Goal: Feedback & Contribution: Leave review/rating

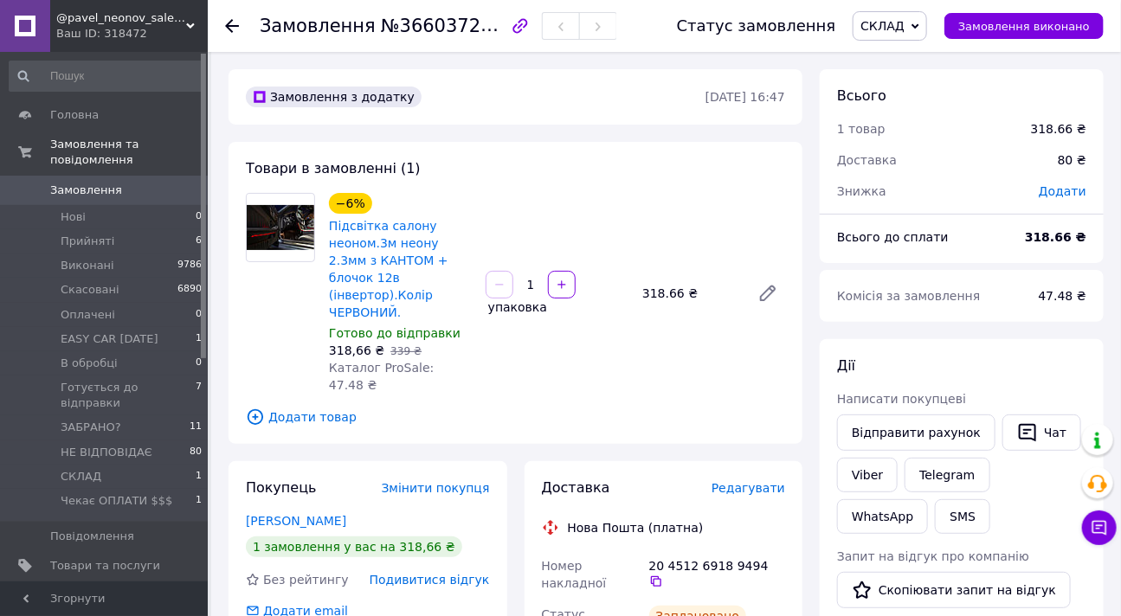
click at [186, 589] on span "1" at bounding box center [190, 596] width 17 height 15
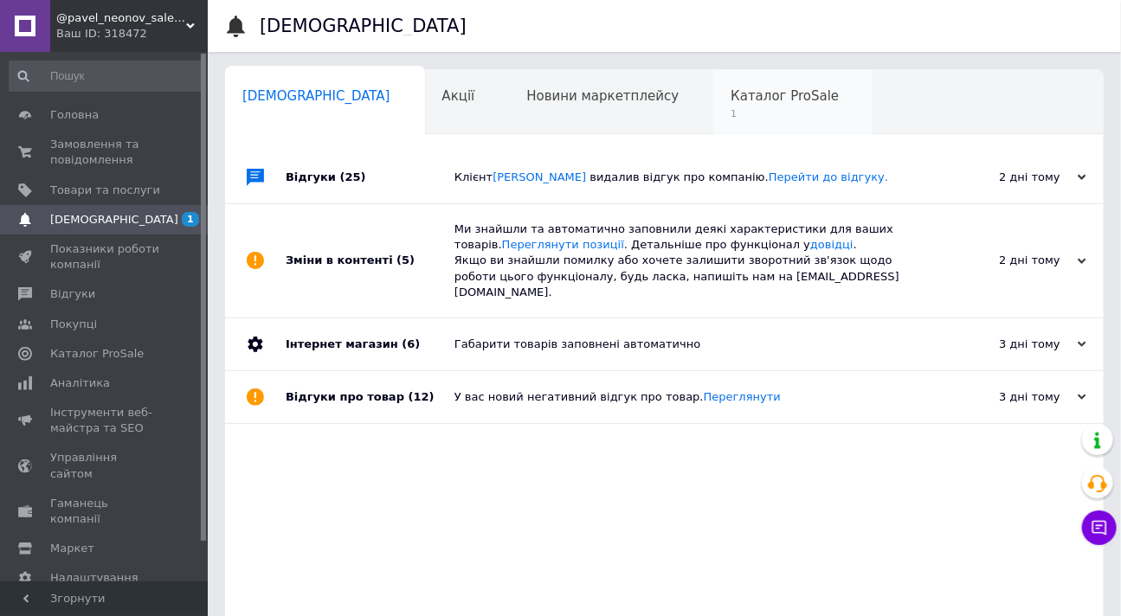
click at [731, 98] on span "Каталог ProSale" at bounding box center [785, 96] width 108 height 16
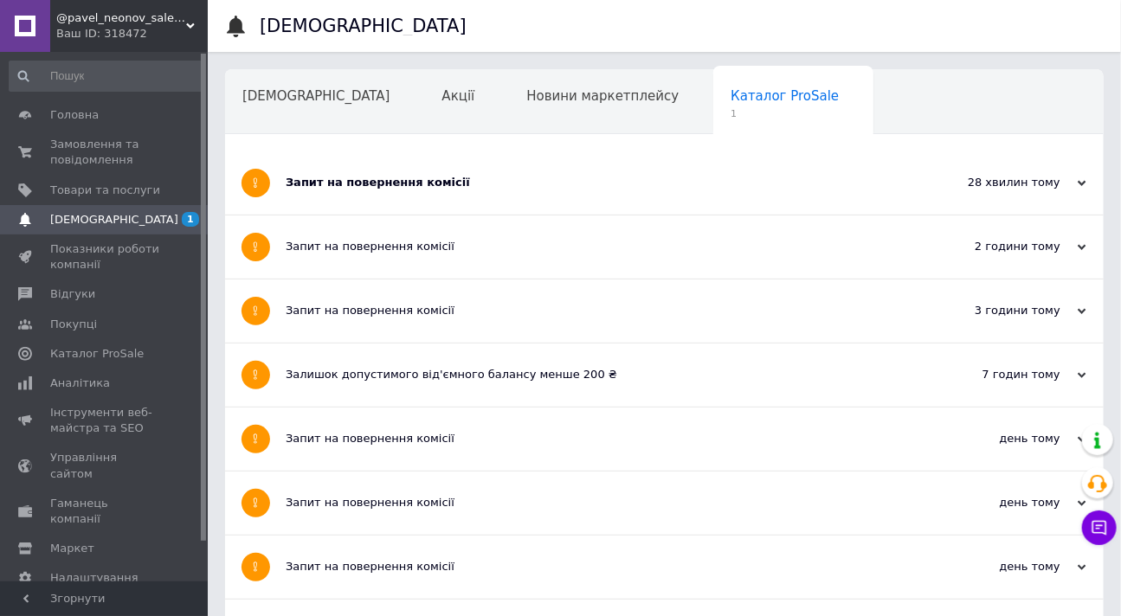
click at [610, 177] on div "Запит на повернення комісії" at bounding box center [600, 183] width 628 height 16
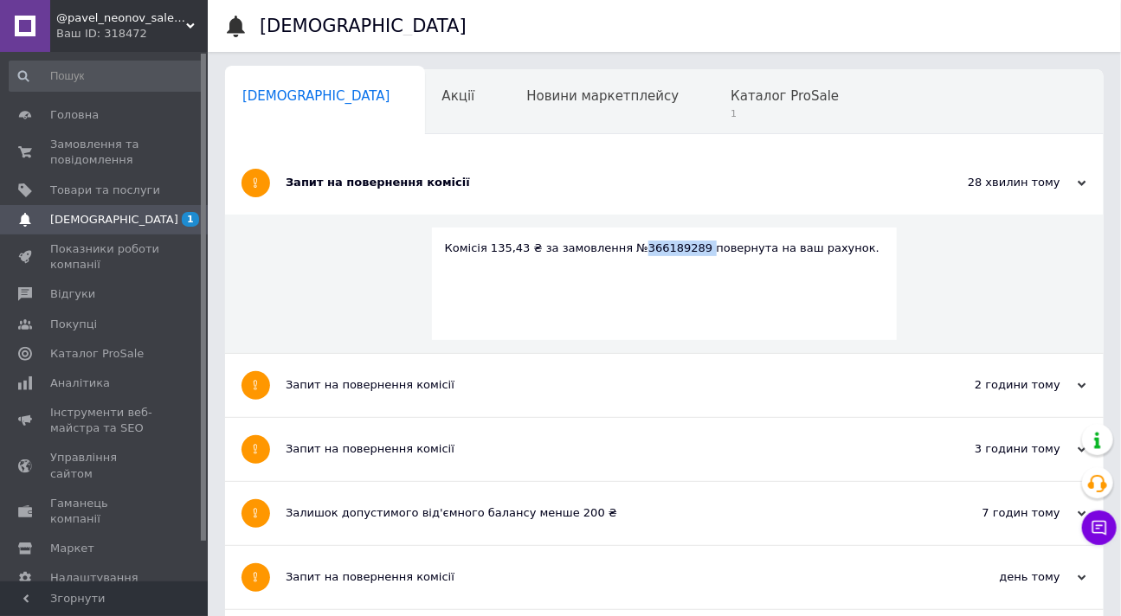
copy div "366189289"
drag, startPoint x: 679, startPoint y: 251, endPoint x: 621, endPoint y: 263, distance: 59.3
click at [621, 263] on div "Комісія 135,43 ₴ за замовлення №366189289 повернута на ваш рахунок." at bounding box center [665, 284] width 466 height 113
click at [731, 98] on span "Каталог ProSale" at bounding box center [785, 96] width 108 height 16
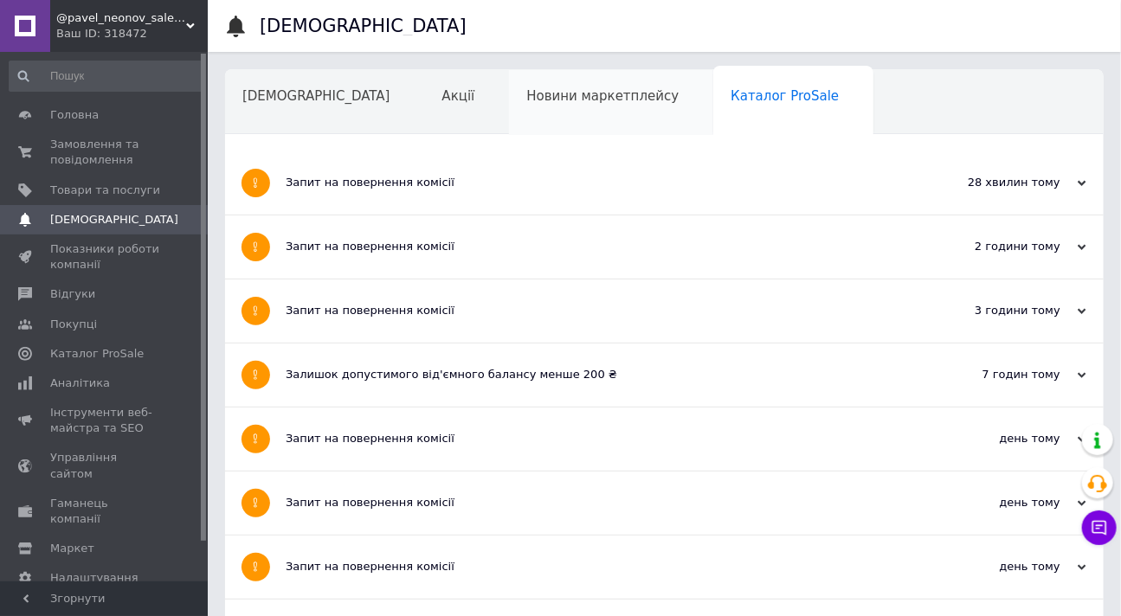
click at [540, 106] on div "Новини маркетплейсу" at bounding box center [611, 103] width 204 height 66
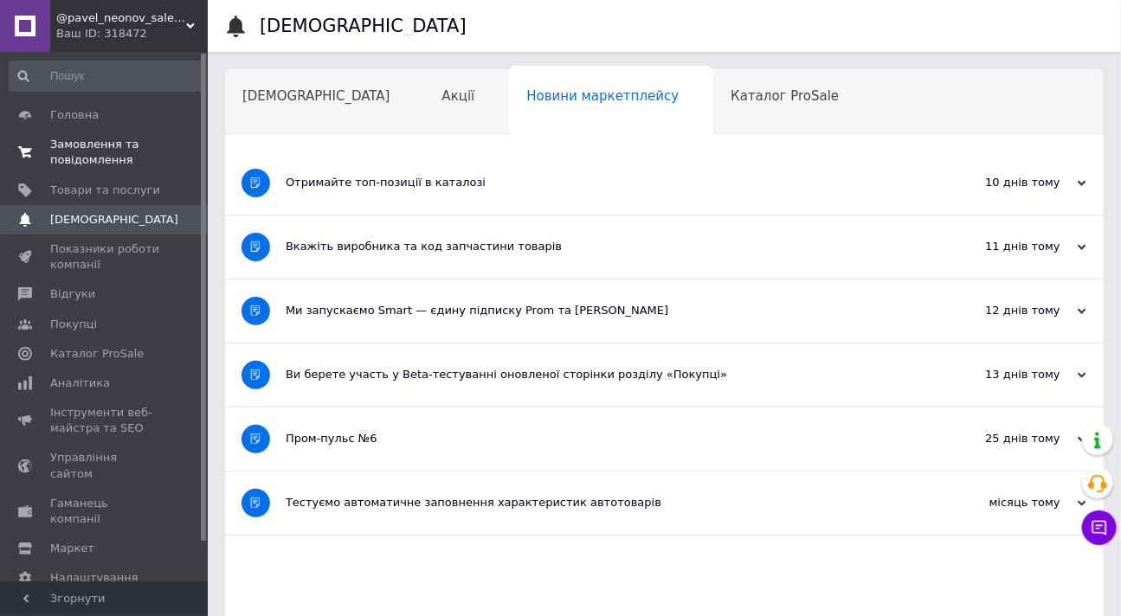
click at [87, 158] on span "Замовлення та повідомлення" at bounding box center [105, 152] width 110 height 31
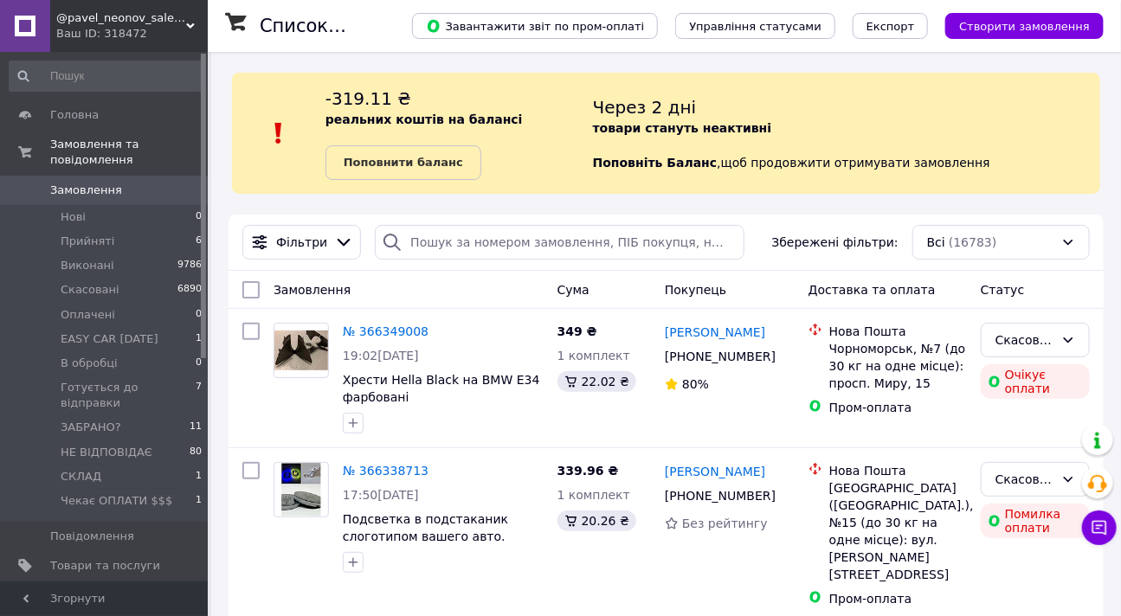
click at [442, 92] on div "-319.11 ₴ реальних коштів на балансі Поповнити баланс" at bounding box center [460, 134] width 268 height 94
click at [447, 250] on input "search" at bounding box center [559, 242] width 369 height 35
paste input "366189289"
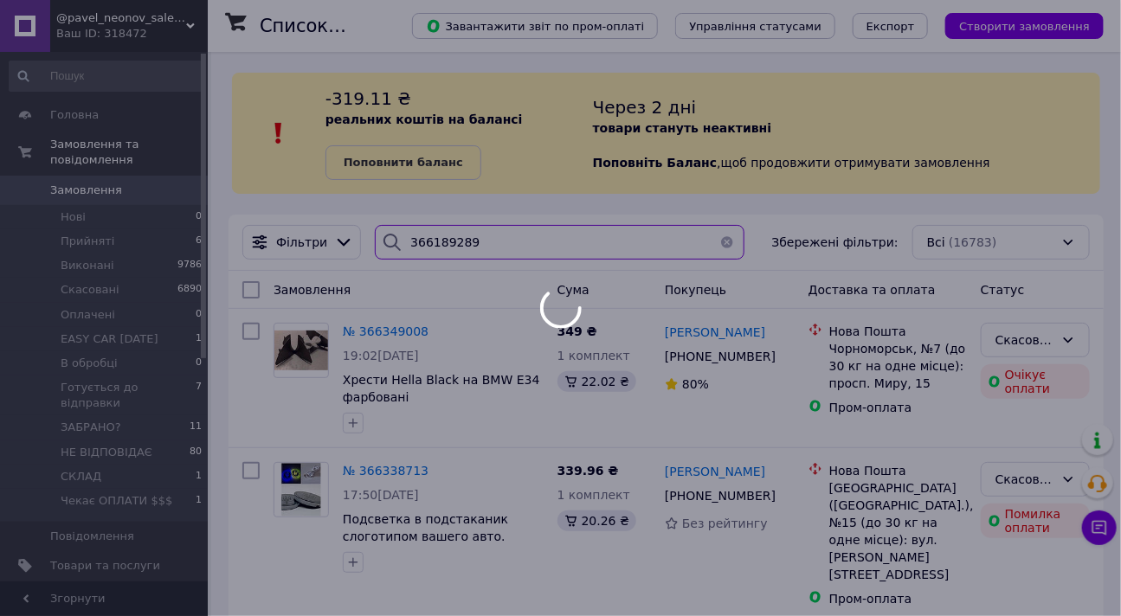
type input "366189289"
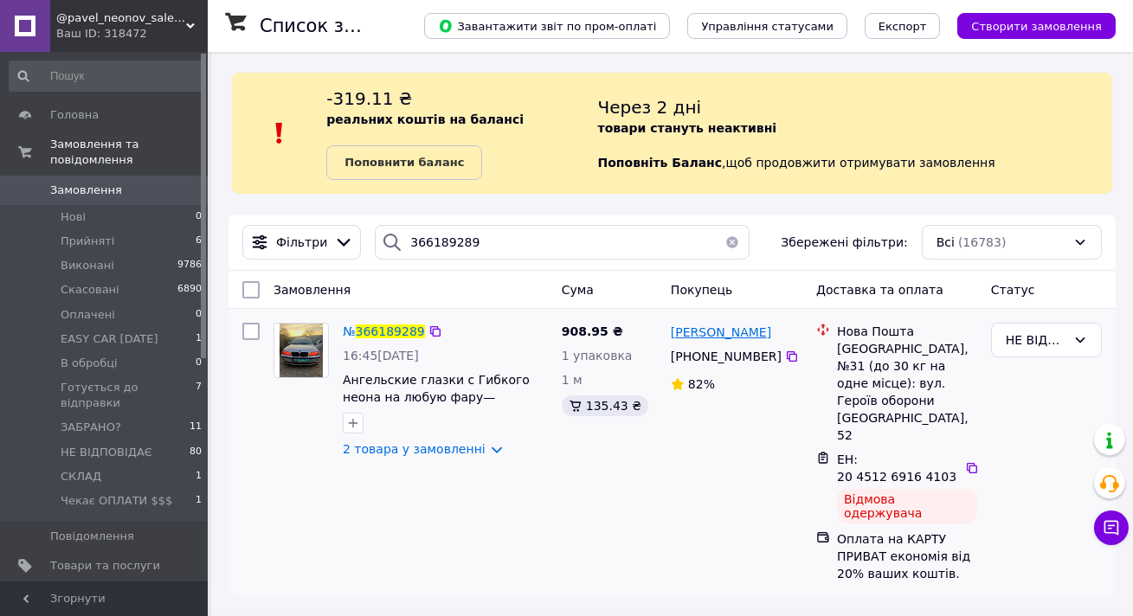
click at [693, 332] on span "Катерина Лементар" at bounding box center [721, 333] width 100 height 14
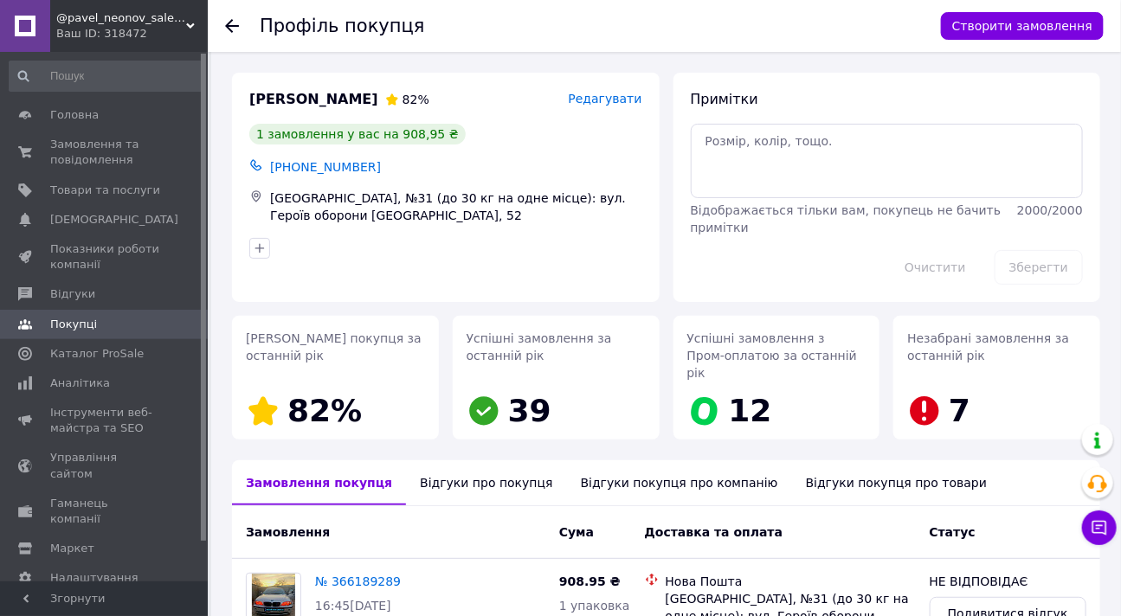
click at [458, 463] on div "Відгуки про покупця" at bounding box center [486, 483] width 160 height 45
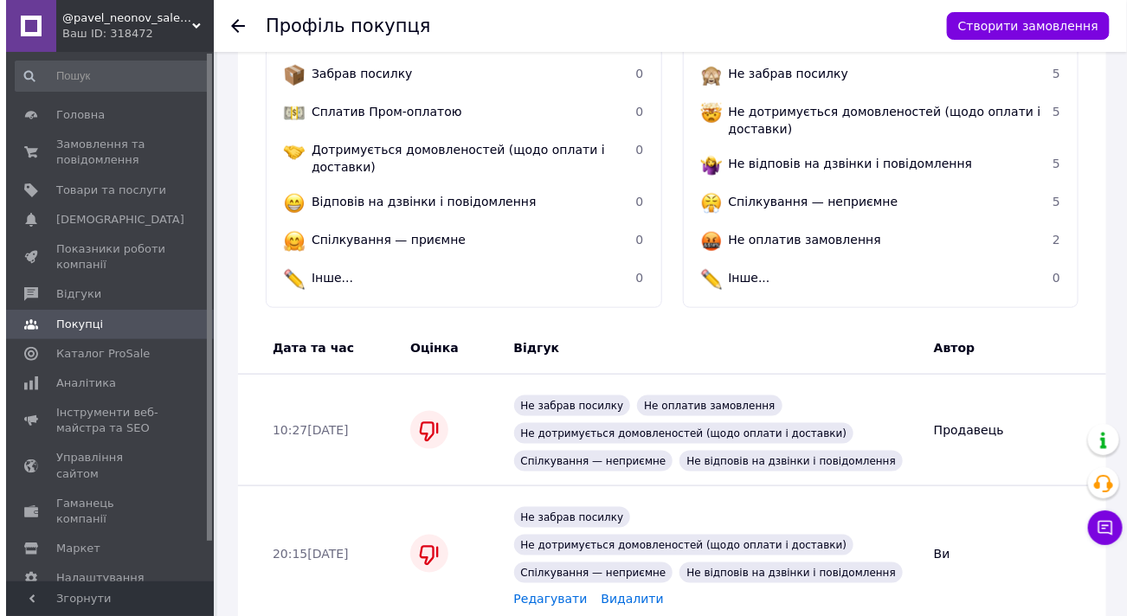
scroll to position [611, 0]
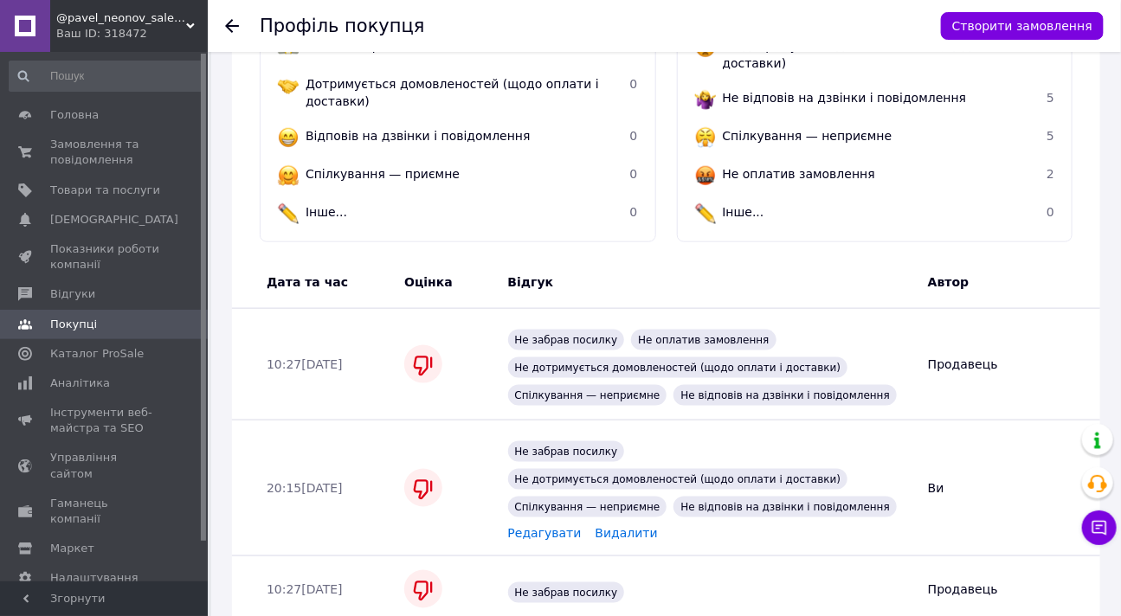
click at [524, 526] on span "Редагувати" at bounding box center [545, 533] width 74 height 14
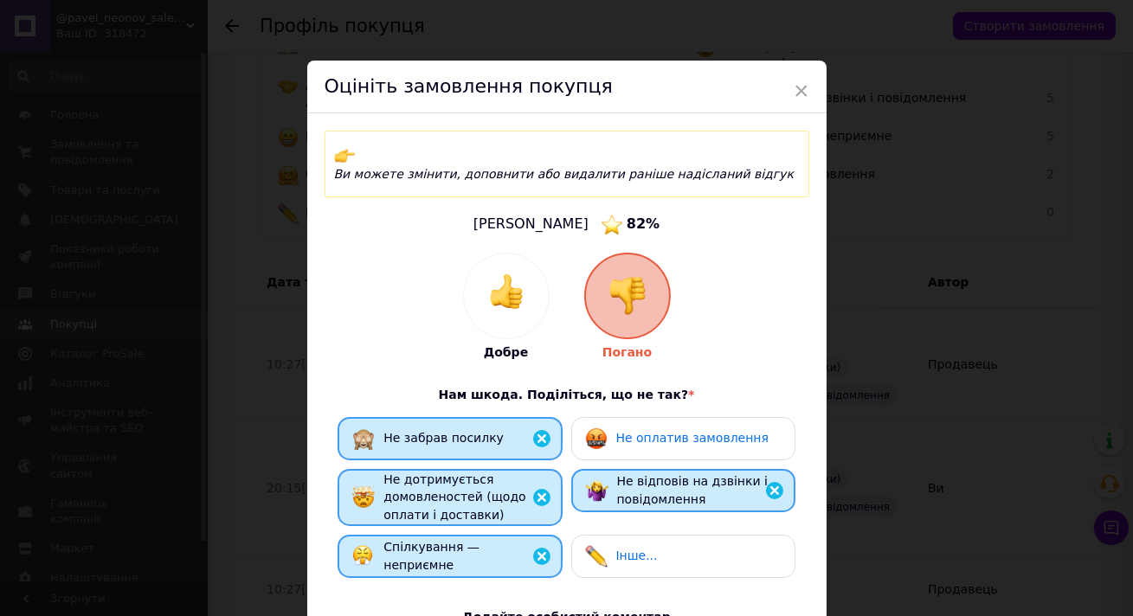
click at [476, 471] on div "Не дотримується домовленостей (щодо оплати і доставки)" at bounding box center [466, 498] width 164 height 54
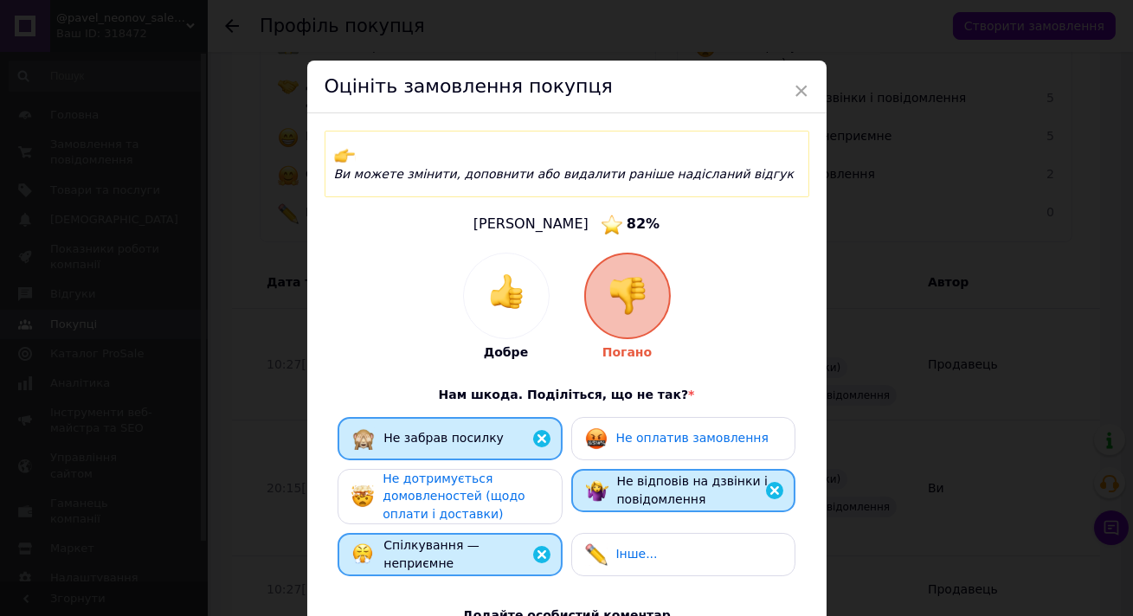
drag, startPoint x: 608, startPoint y: 470, endPoint x: 577, endPoint y: 491, distance: 37.5
click at [605, 473] on div "Не відповів на дзвінки і повідомлення" at bounding box center [683, 490] width 195 height 35
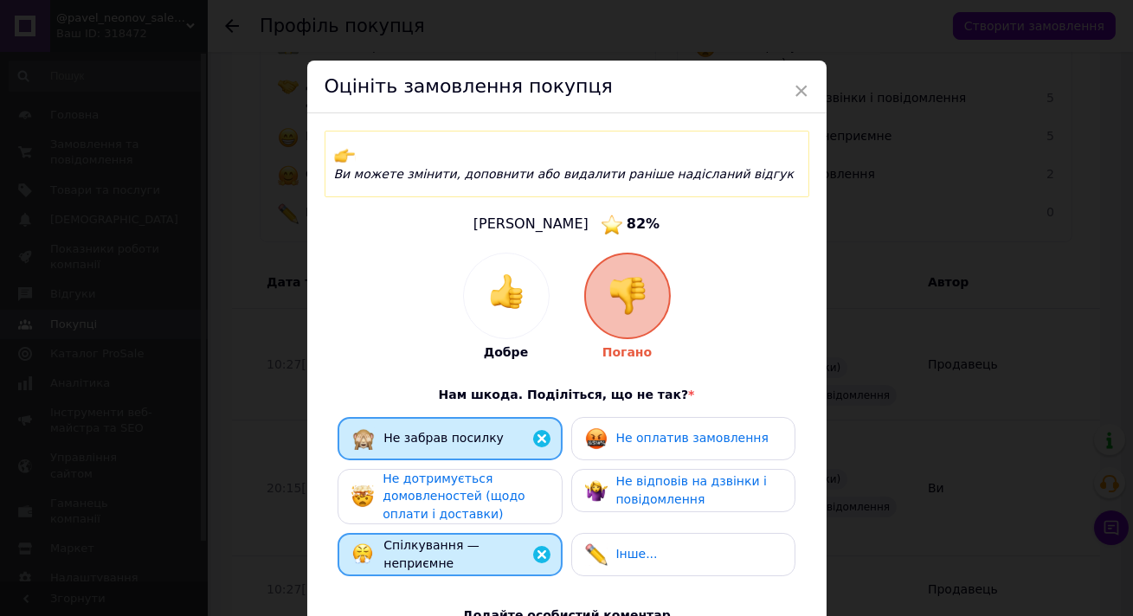
drag, startPoint x: 510, startPoint y: 543, endPoint x: 540, endPoint y: 513, distance: 42.9
click at [508, 540] on div "Спілкування — неприємне" at bounding box center [466, 554] width 164 height 35
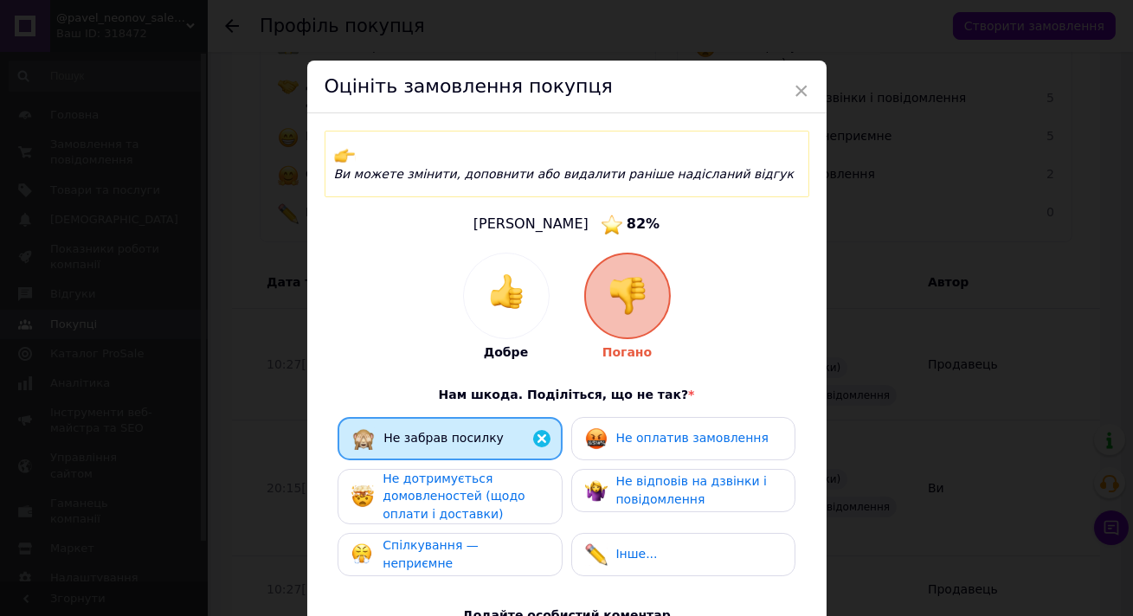
click at [624, 431] on span "Не оплатив замовлення" at bounding box center [692, 438] width 152 height 14
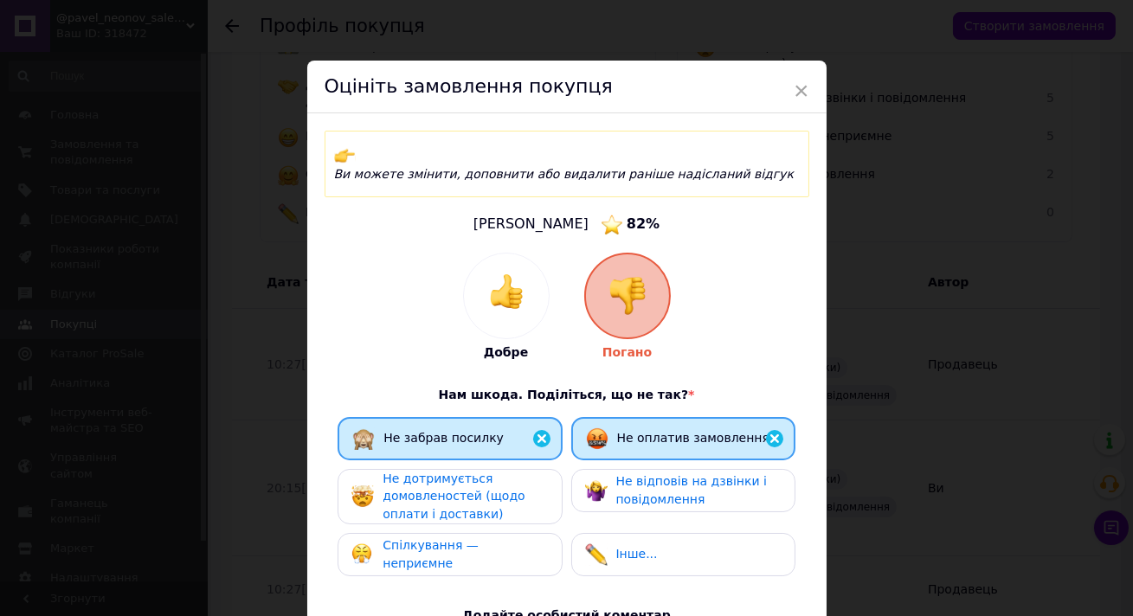
click at [479, 539] on span "Спілкування — неприємне" at bounding box center [431, 555] width 96 height 32
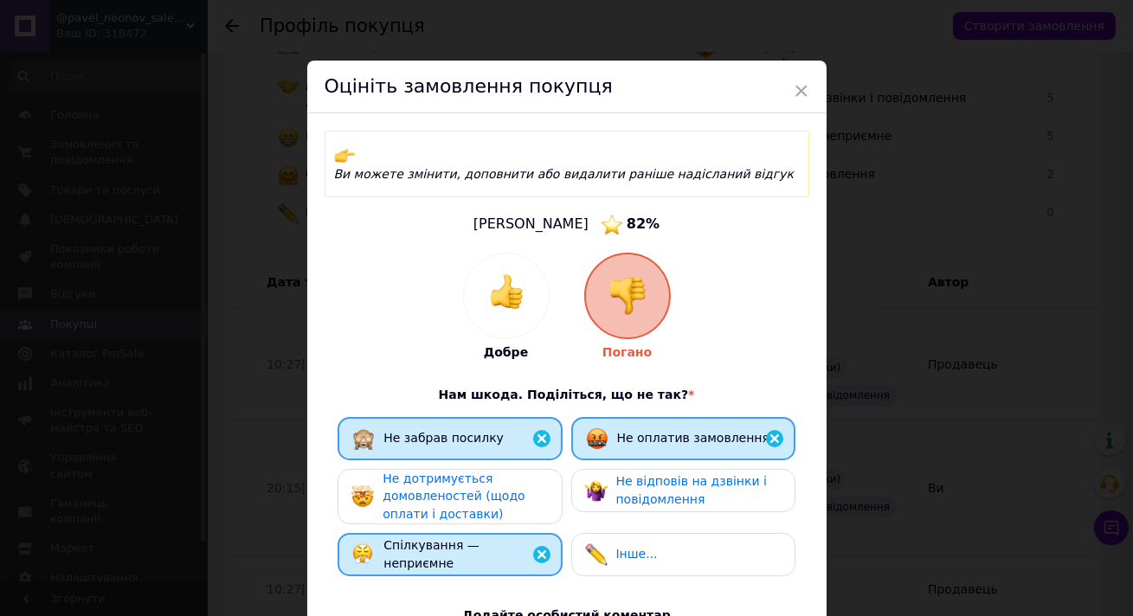
click at [627, 477] on span "Не відповів на дзвінки і повідомлення" at bounding box center [691, 490] width 151 height 32
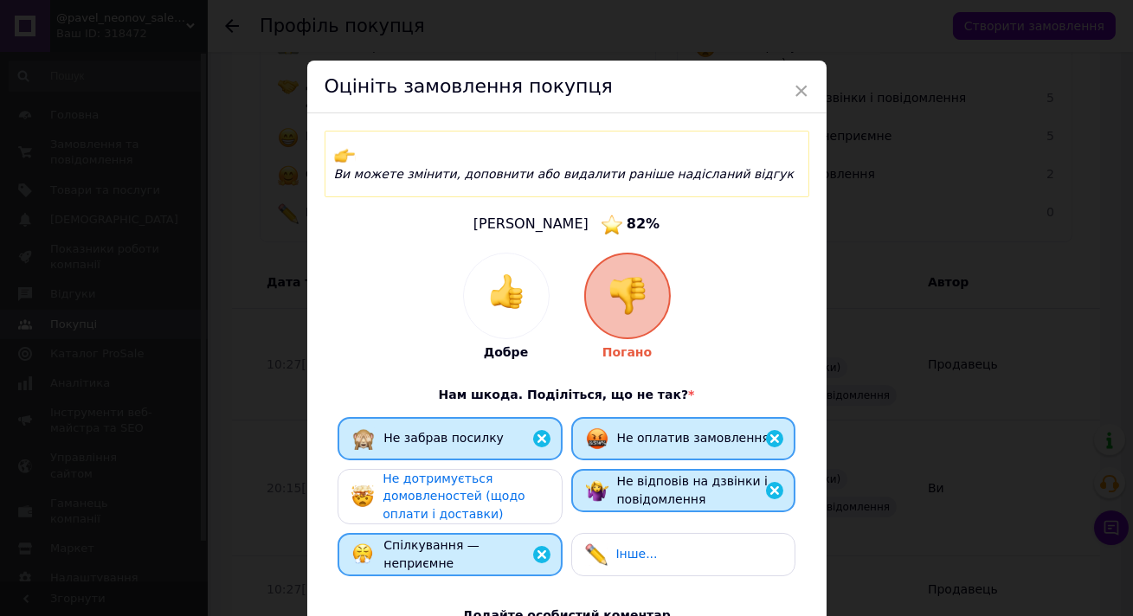
click at [736, 587] on div "Добре Погано Нам шкода. Поділіться, що не так? * Не забрав посилку Не оплатив з…" at bounding box center [567, 515] width 468 height 525
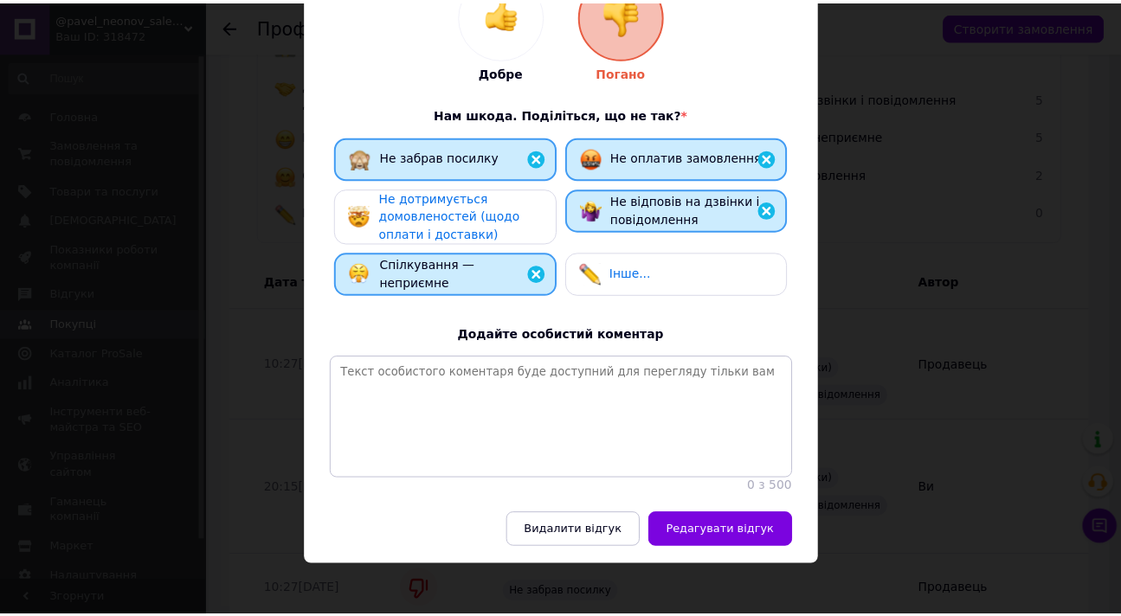
scroll to position [293, 0]
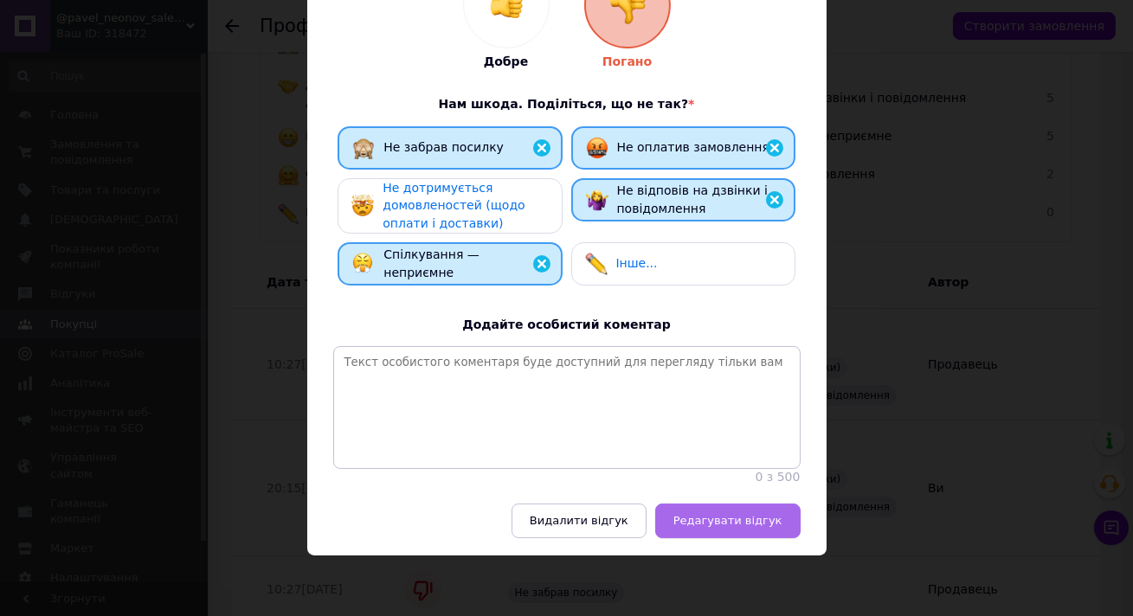
click at [719, 510] on button "Редагувати відгук" at bounding box center [727, 521] width 145 height 35
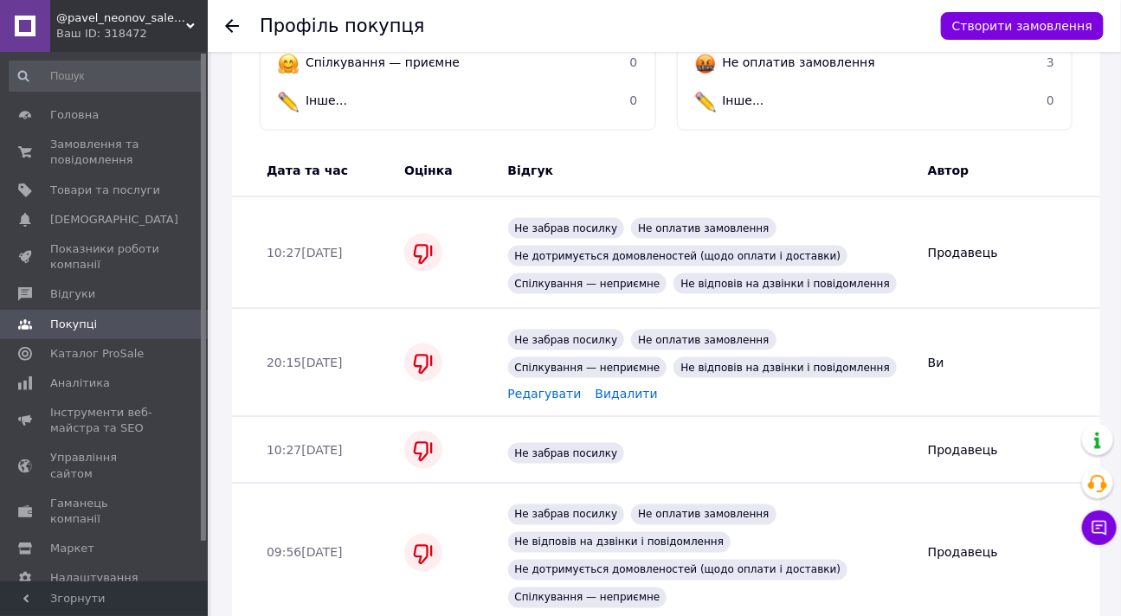
scroll to position [548, 0]
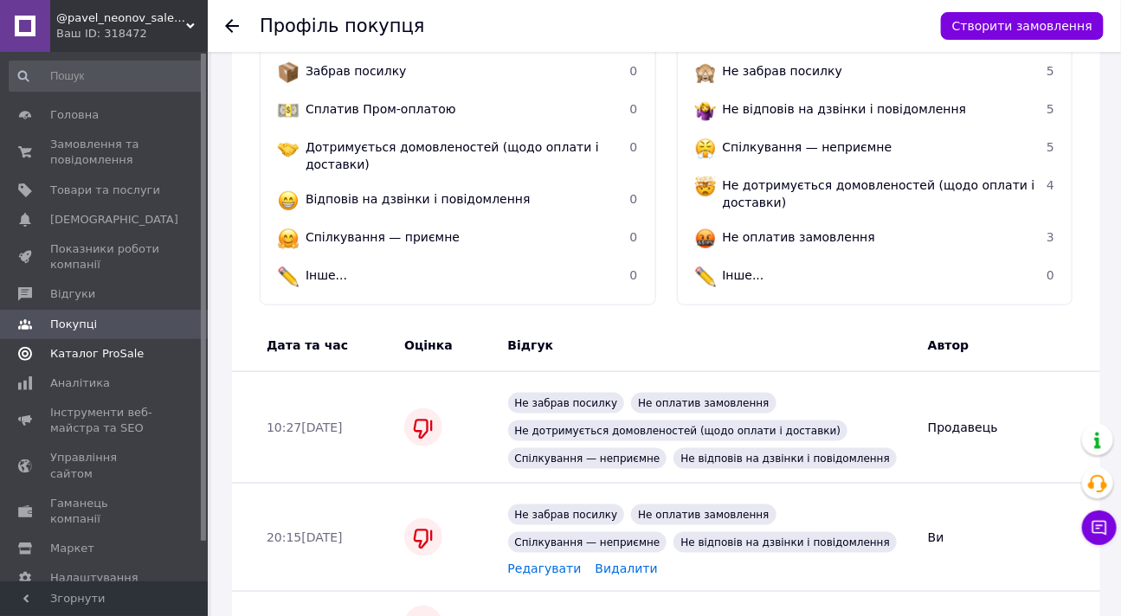
click at [100, 349] on span "Каталог ProSale" at bounding box center [97, 354] width 94 height 16
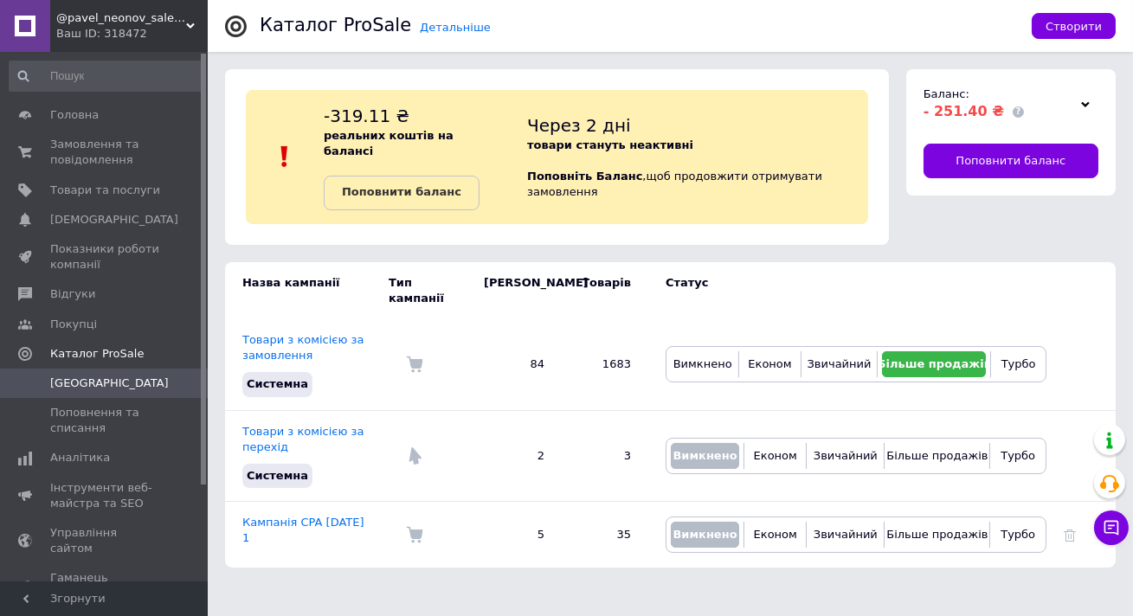
click at [1086, 106] on use at bounding box center [1085, 103] width 9 height 5
